Goal: Transaction & Acquisition: Purchase product/service

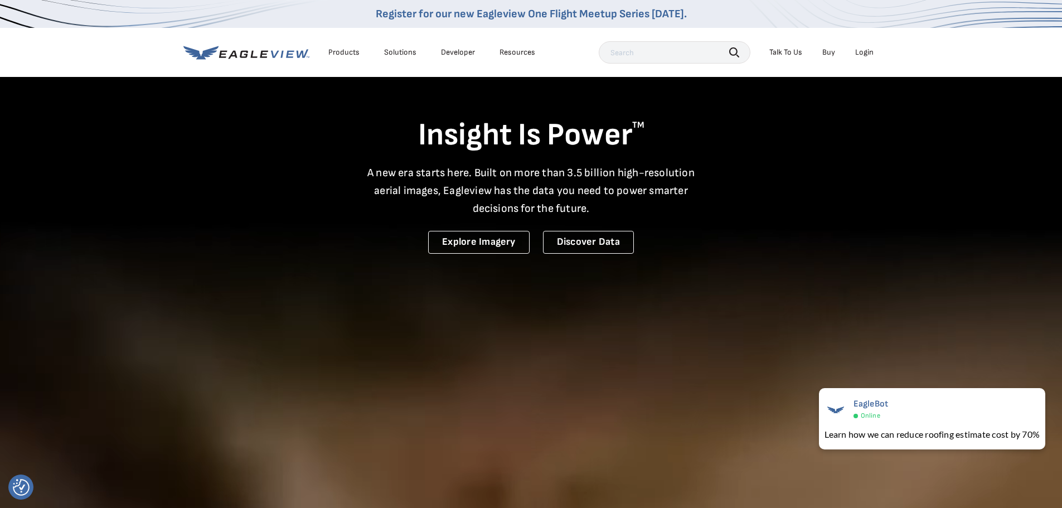
click at [863, 57] on li "Login" at bounding box center [864, 52] width 30 height 17
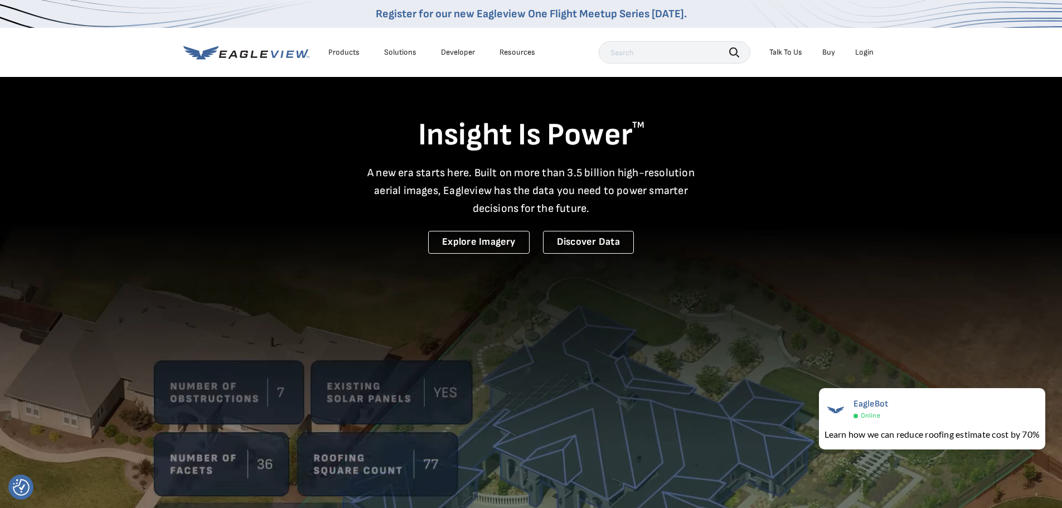
click at [865, 51] on div "Login" at bounding box center [864, 52] width 18 height 10
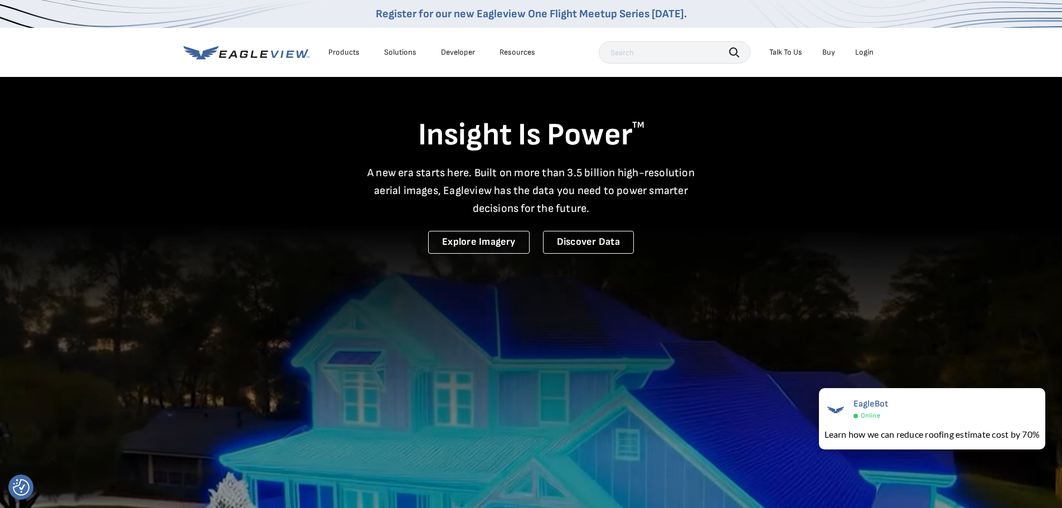
click at [864, 54] on div "Login" at bounding box center [864, 52] width 18 height 10
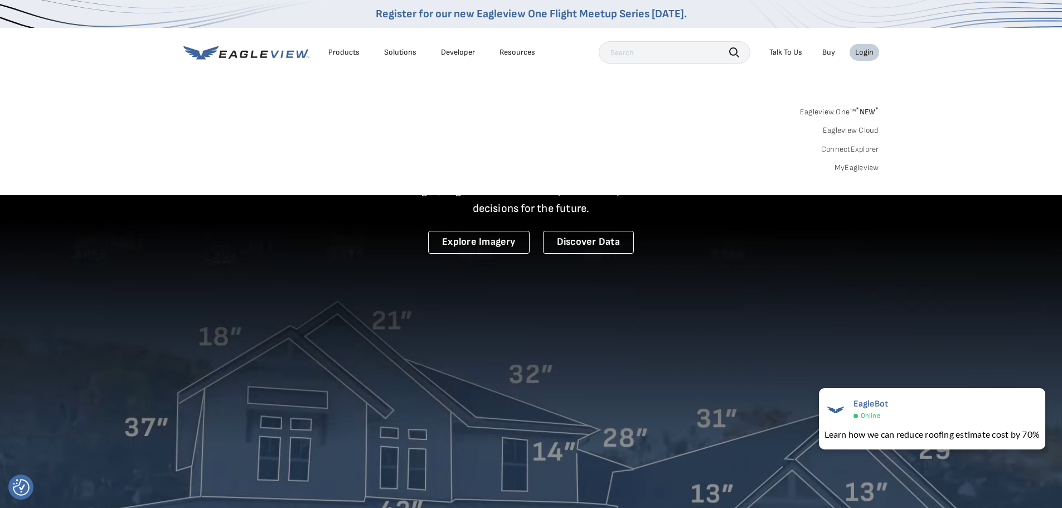
click at [848, 165] on link "MyEagleview" at bounding box center [856, 168] width 45 height 10
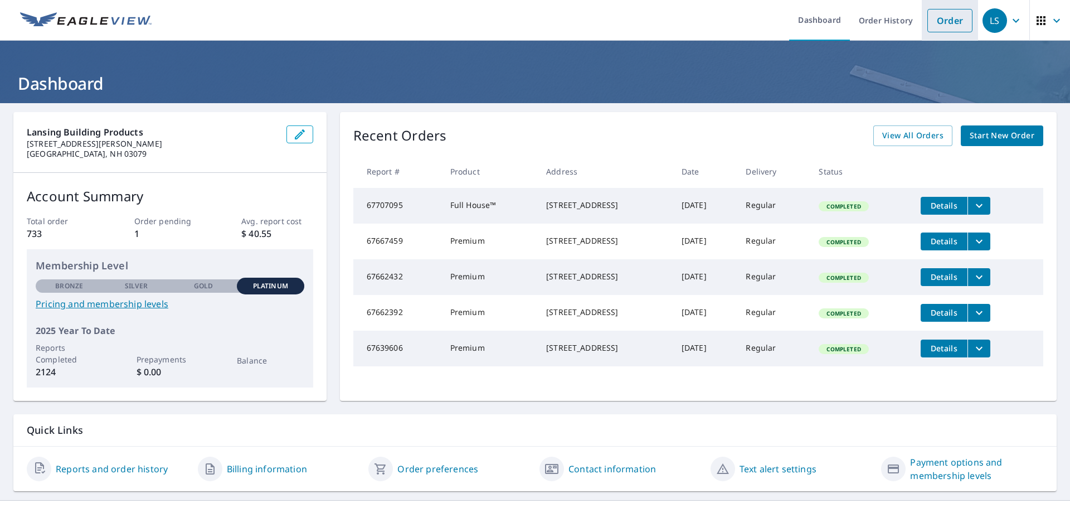
click at [947, 23] on link "Order" at bounding box center [949, 20] width 45 height 23
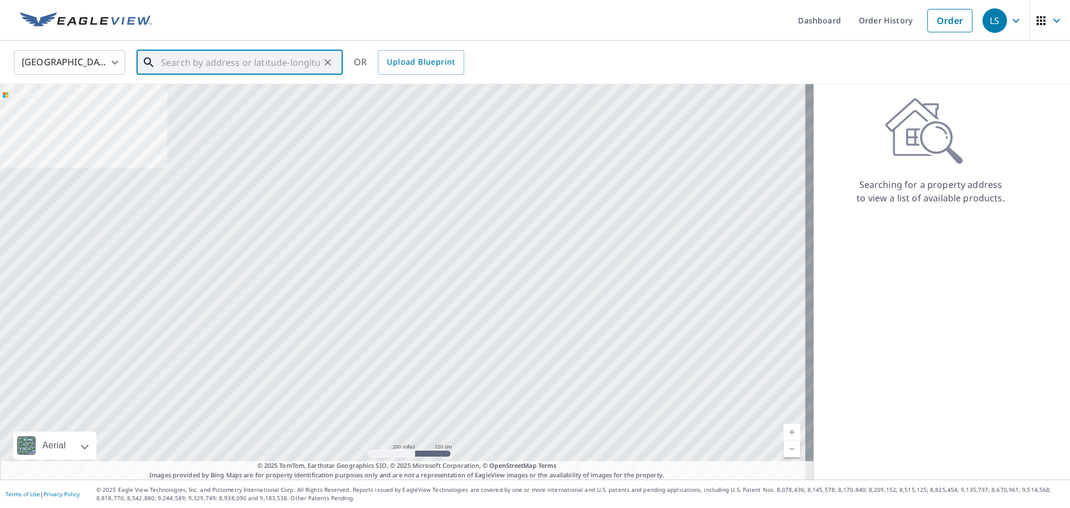
click at [247, 66] on input "text" at bounding box center [240, 62] width 159 height 31
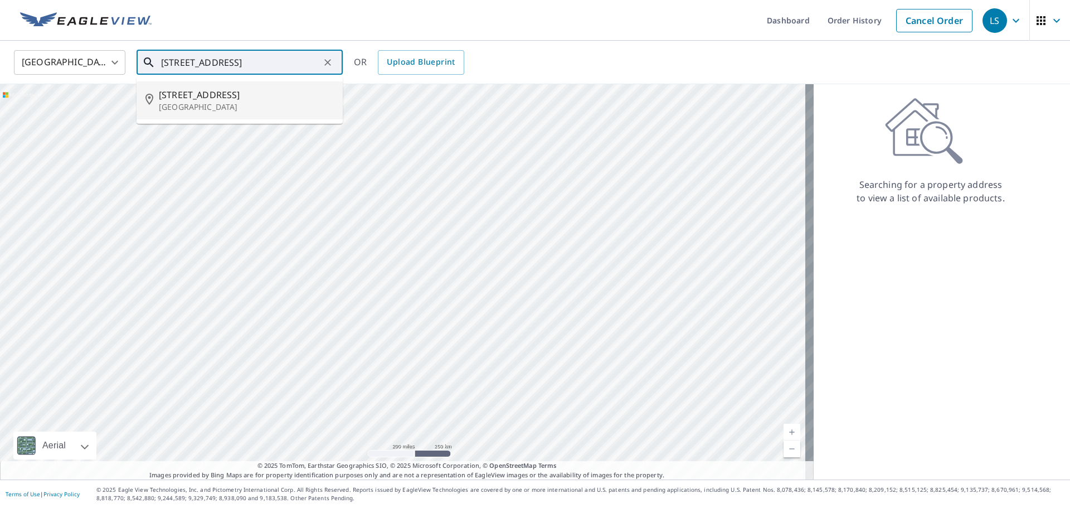
click at [231, 102] on p "North Andover, MA 01845" at bounding box center [246, 106] width 175 height 11
type input "200 Chestnut St North Andover, MA 01845"
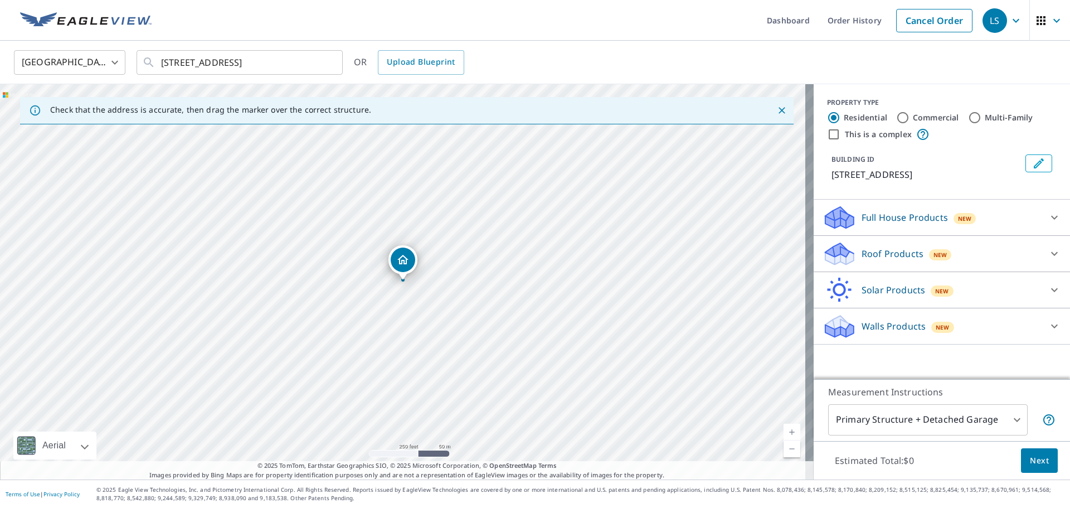
click at [1048, 325] on icon at bounding box center [1054, 325] width 13 height 13
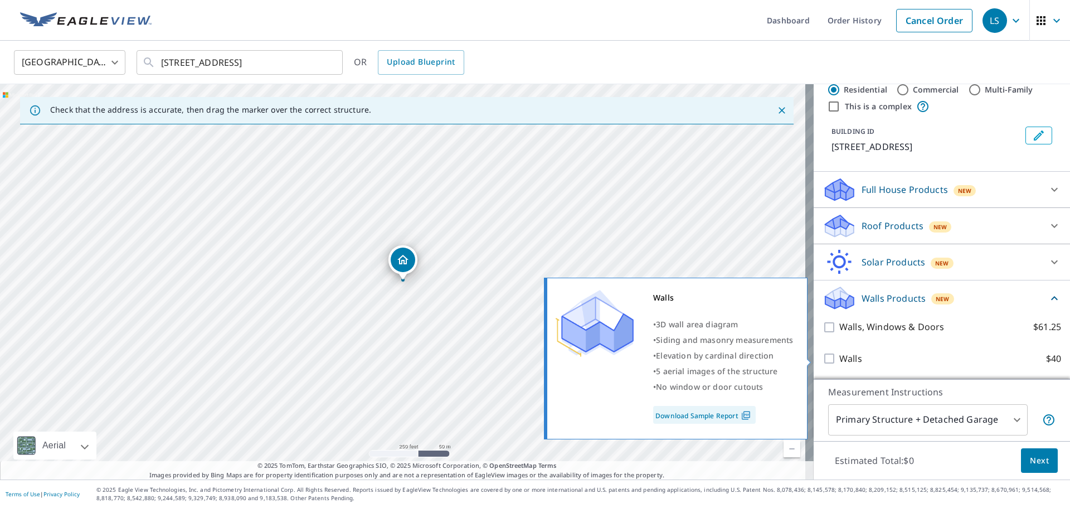
click at [822, 361] on input "Walls $40" at bounding box center [830, 358] width 17 height 13
checkbox input "true"
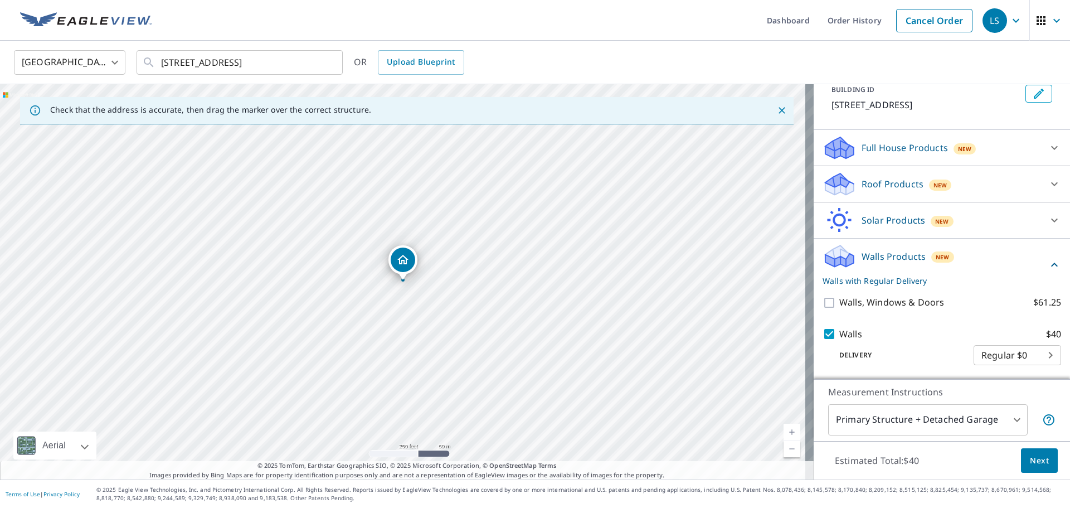
scroll to position [83, 0]
click at [1032, 462] on span "Next" at bounding box center [1039, 461] width 19 height 14
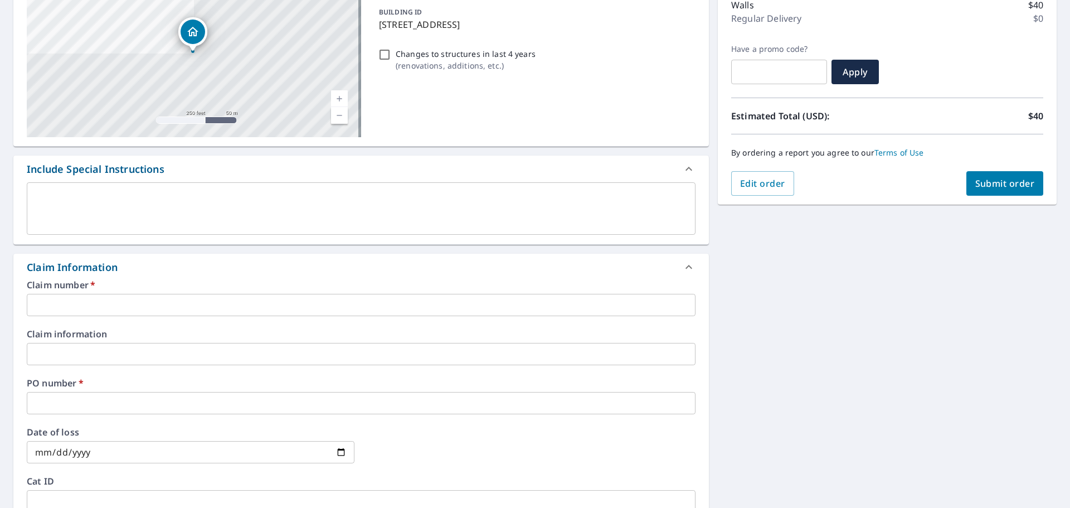
scroll to position [167, 0]
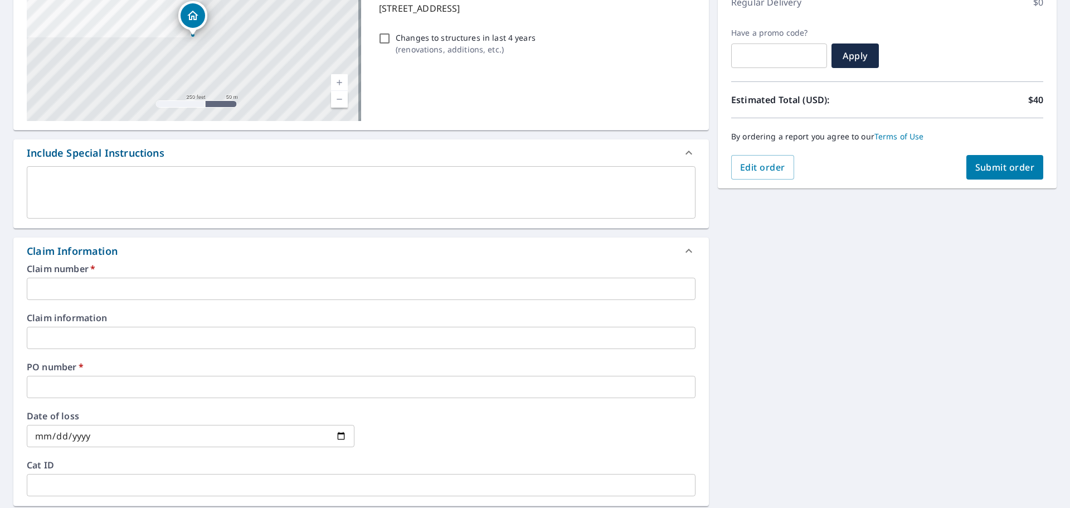
click at [90, 294] on input "text" at bounding box center [361, 288] width 669 height 22
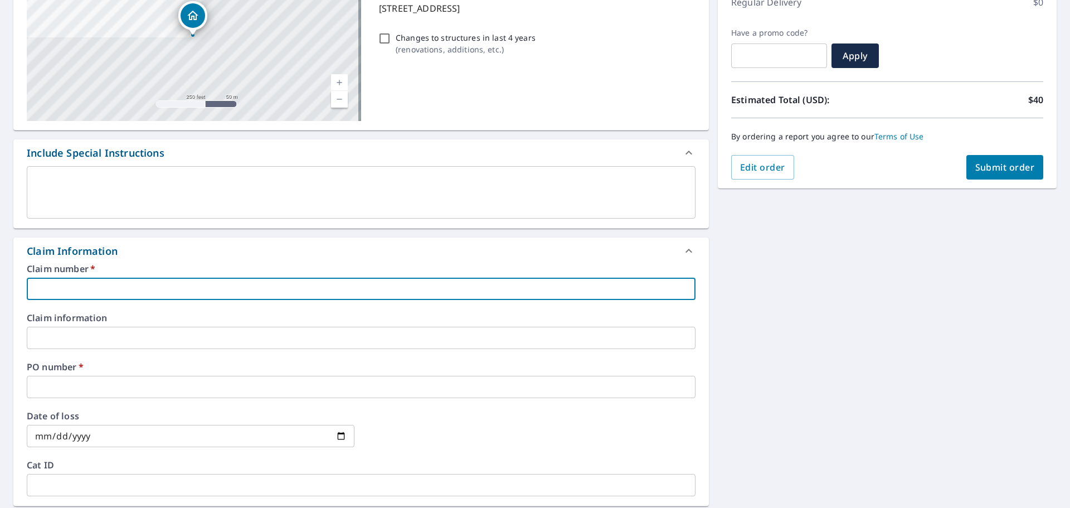
type input "210880331162 NJM CONSTRUCTION"
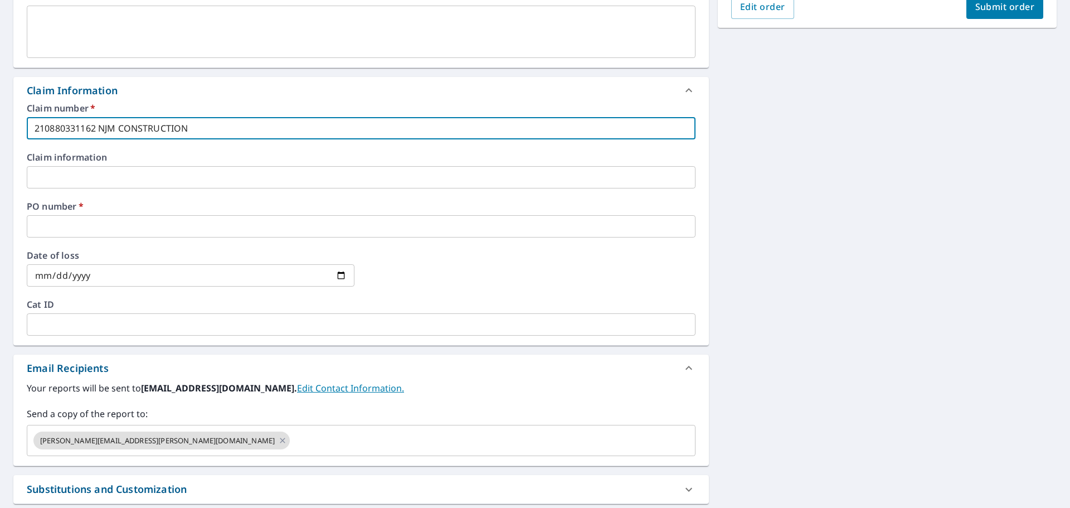
scroll to position [334, 0]
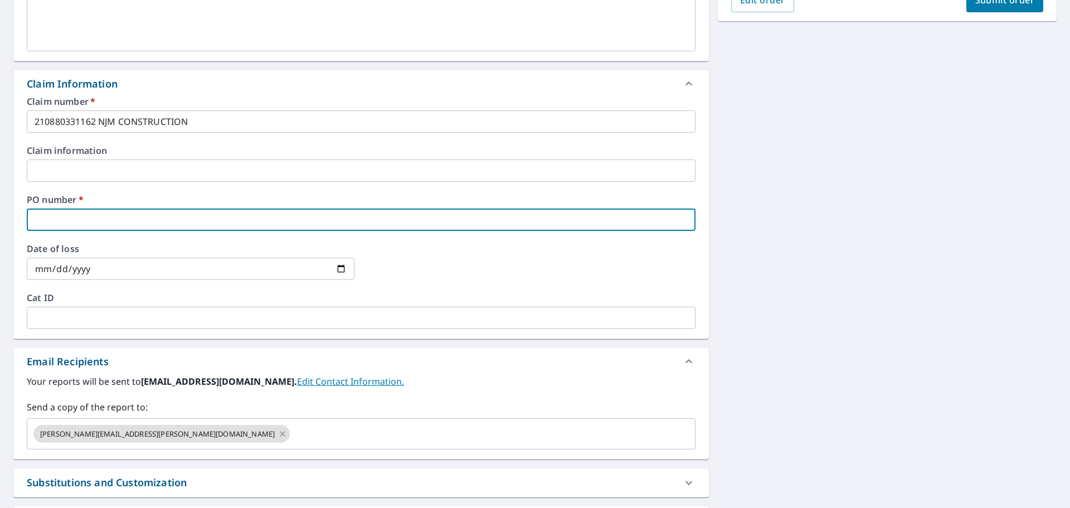
click at [102, 223] on input "text" at bounding box center [361, 219] width 669 height 22
type input "CINDI FISHER"
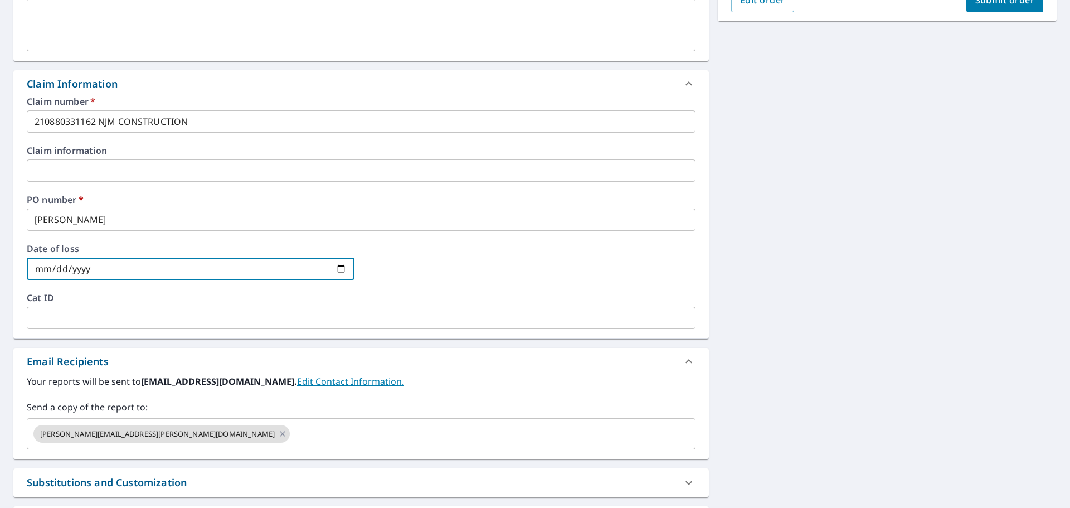
click at [104, 270] on input "date" at bounding box center [191, 268] width 328 height 22
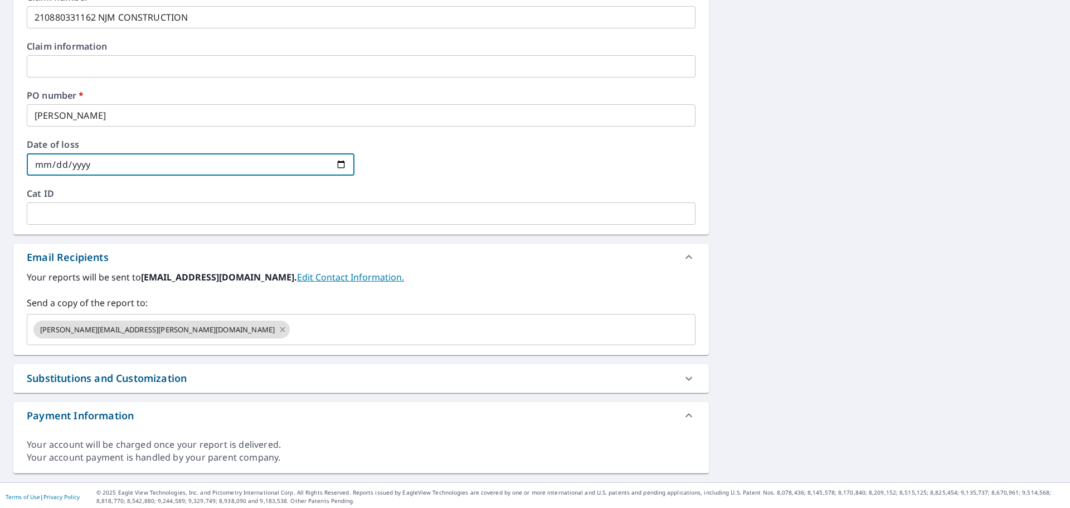
scroll to position [441, 0]
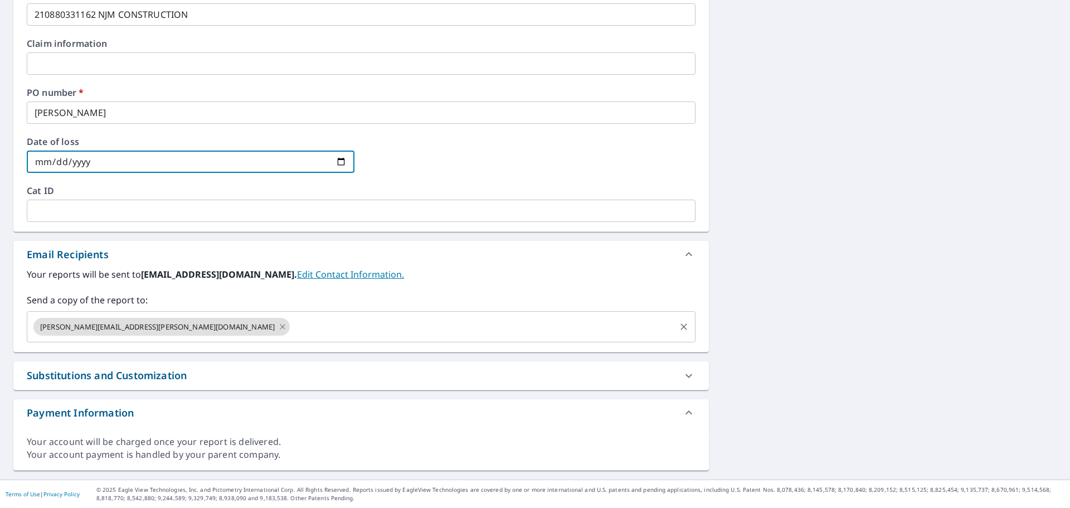
click at [278, 324] on icon at bounding box center [282, 326] width 9 height 12
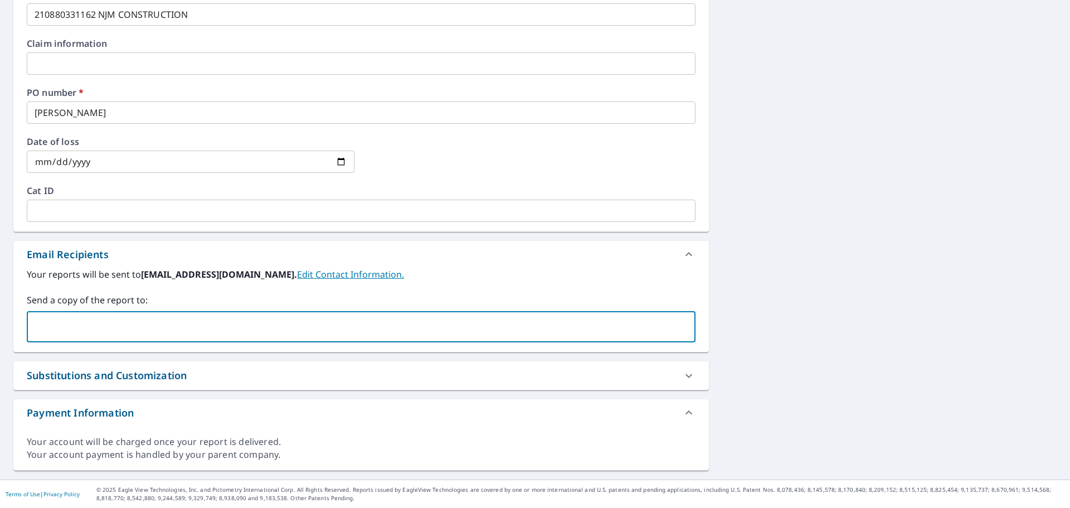
click at [76, 324] on input "text" at bounding box center [353, 326] width 642 height 21
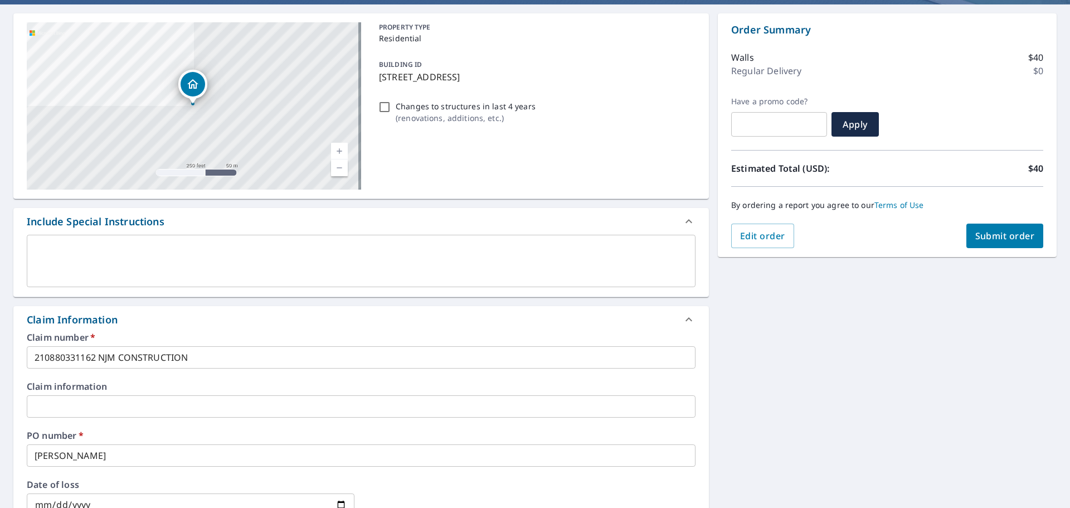
scroll to position [82, 0]
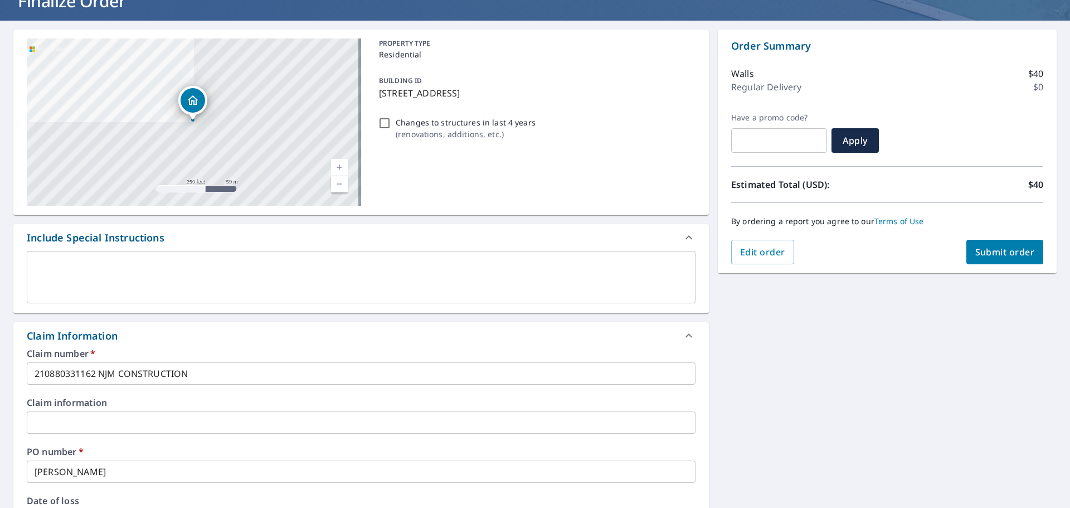
type input "CINDI.FISHER@LANSINGBP.COM"
click at [990, 254] on span "Submit order" at bounding box center [1005, 252] width 60 height 12
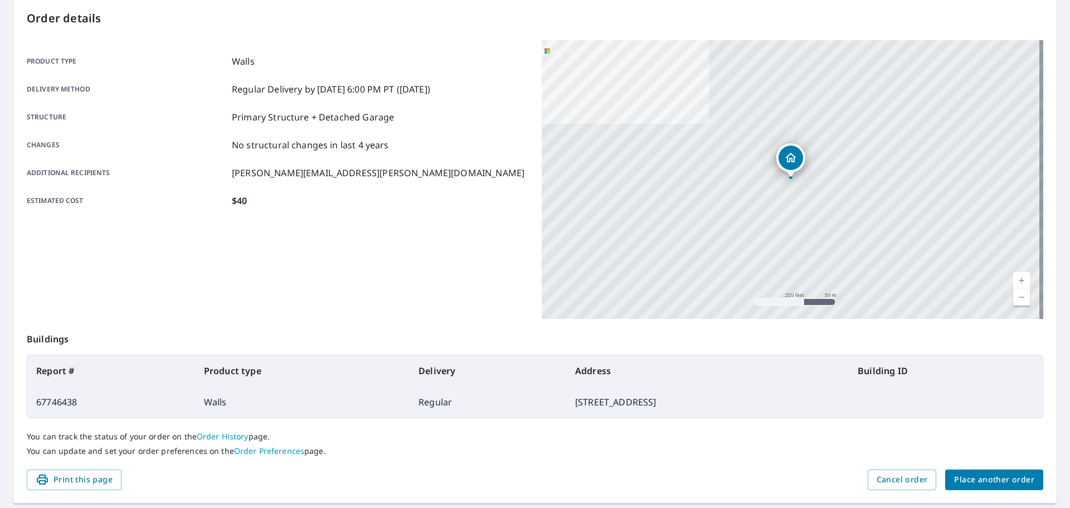
scroll to position [148, 0]
